Goal: Information Seeking & Learning: Learn about a topic

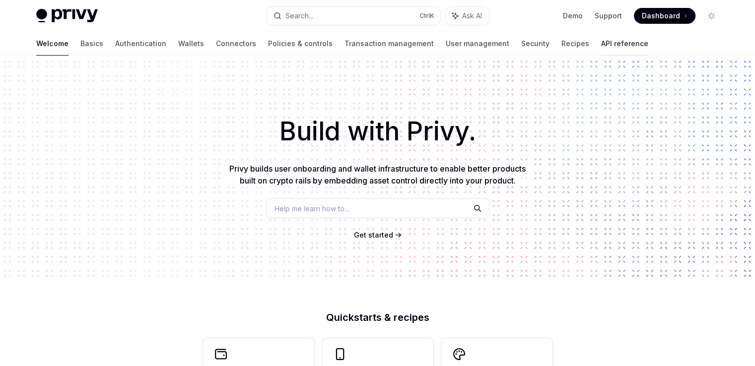
click at [601, 39] on link "API reference" at bounding box center [624, 44] width 47 height 24
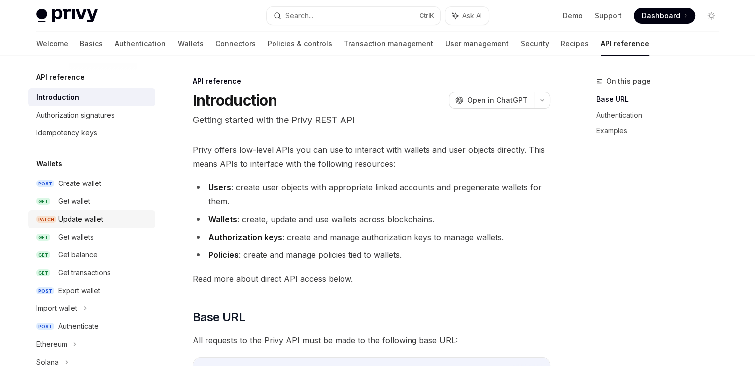
click at [71, 217] on div "Update wallet" at bounding box center [80, 219] width 45 height 12
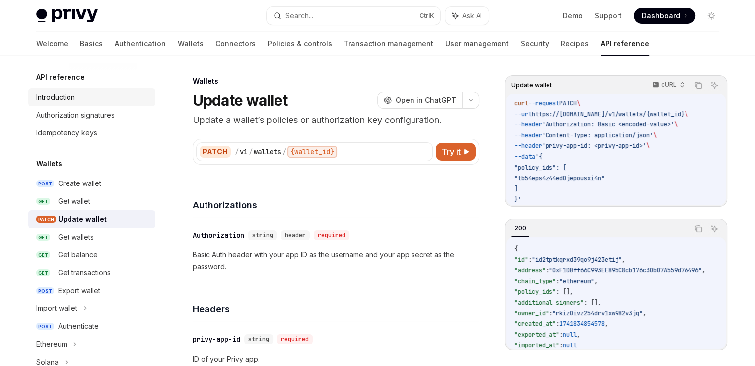
click at [54, 99] on div "Introduction" at bounding box center [55, 97] width 39 height 12
type textarea "*"
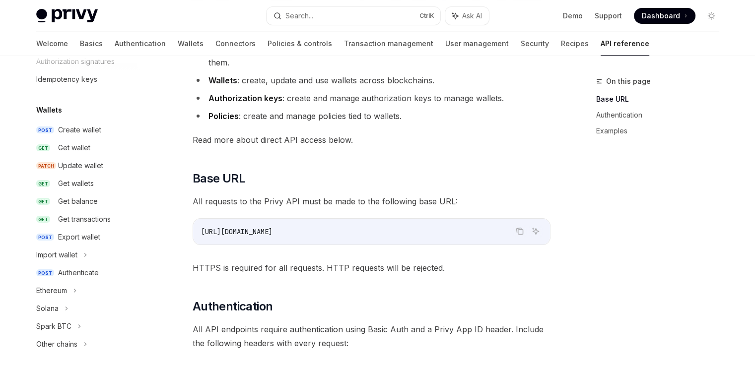
scroll to position [140, 0]
click at [633, 113] on link "Authentication" at bounding box center [661, 115] width 131 height 16
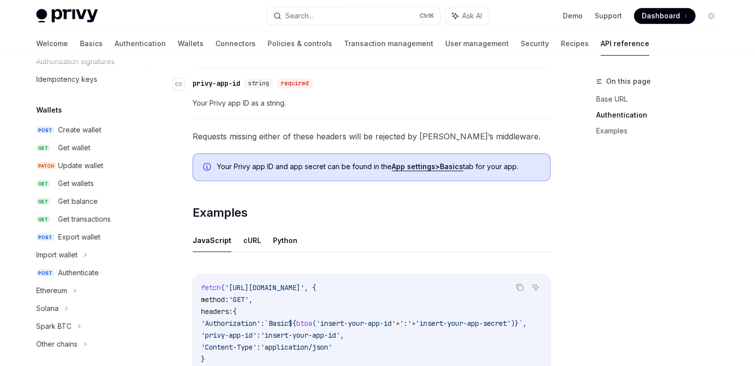
scroll to position [511, 0]
